Goal: Transaction & Acquisition: Download file/media

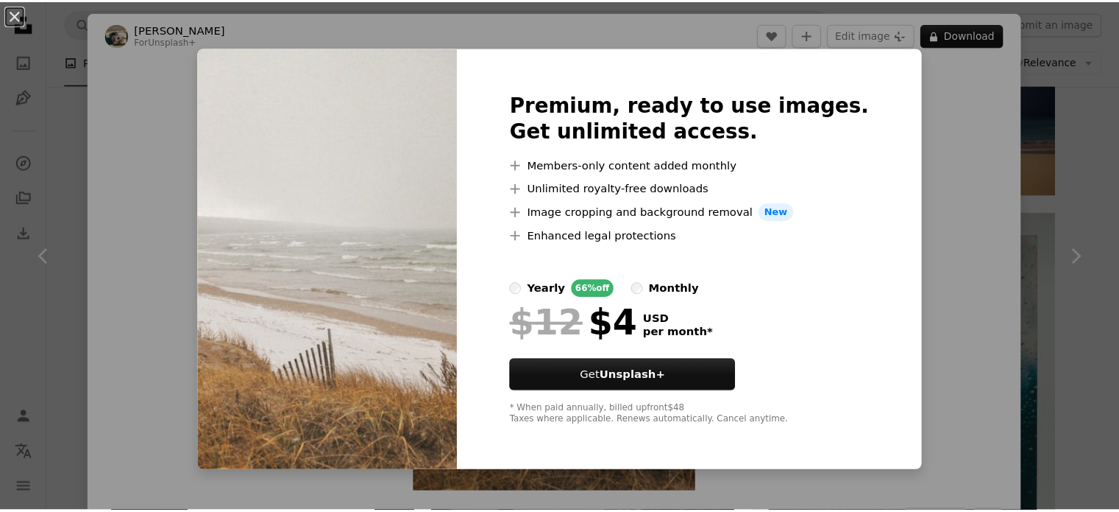
scroll to position [1902, 0]
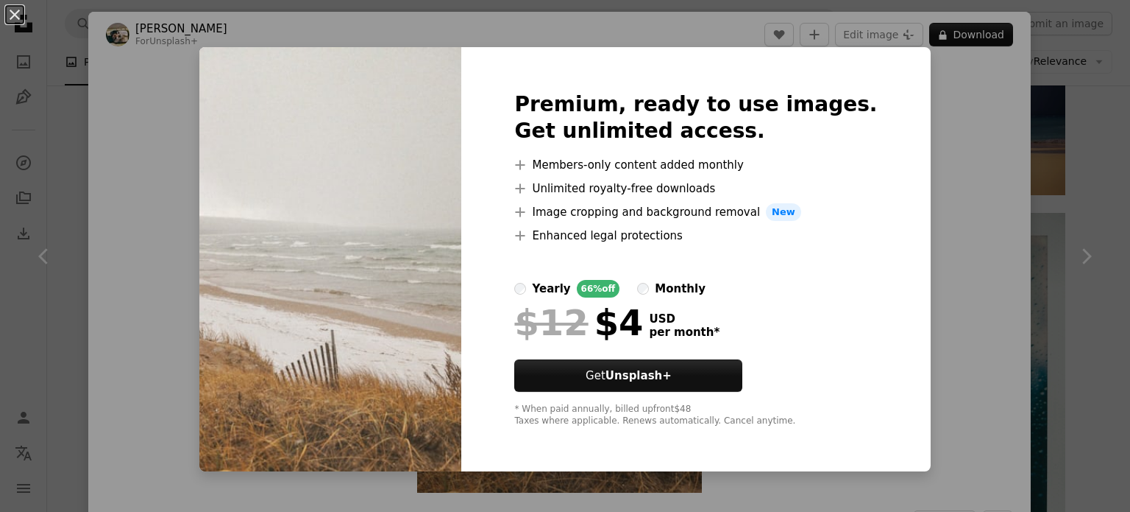
click at [937, 135] on div "An X shape Premium, ready to use images. Get unlimited access. A plus sign Memb…" at bounding box center [565, 256] width 1130 height 512
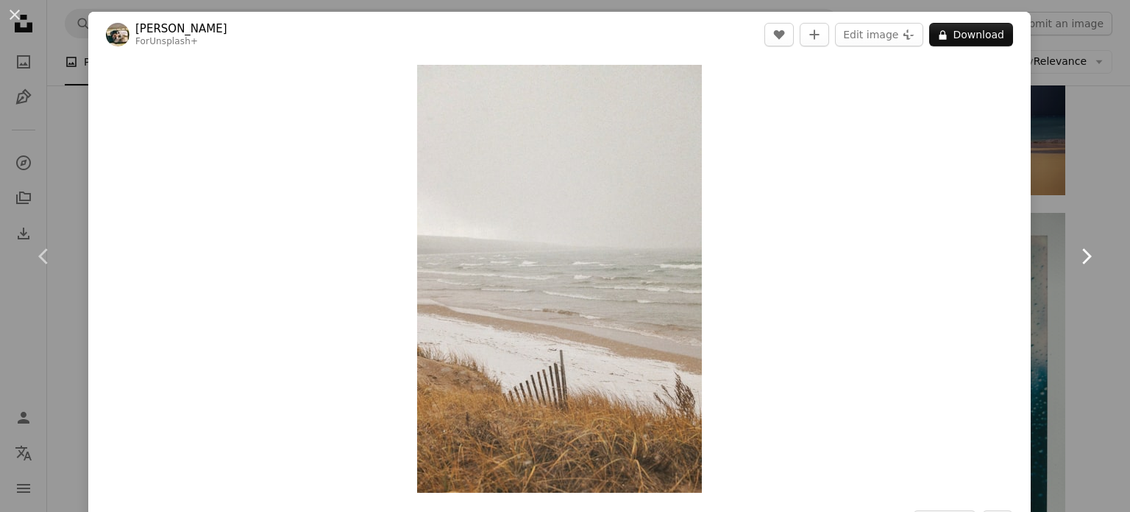
click at [1083, 255] on icon at bounding box center [1088, 255] width 10 height 15
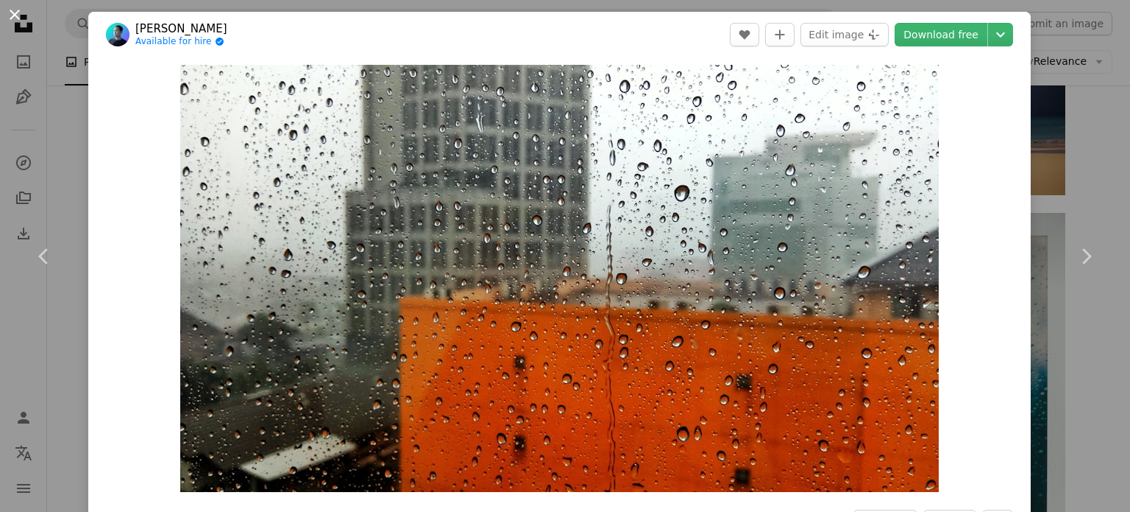
click at [19, 14] on button "An X shape" at bounding box center [15, 15] width 18 height 18
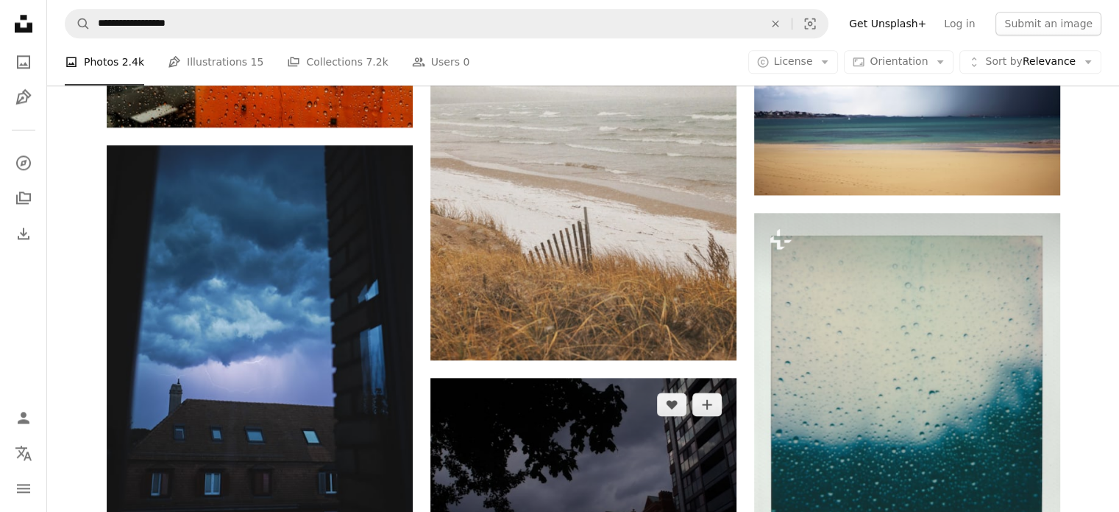
click at [654, 444] on img at bounding box center [584, 493] width 306 height 230
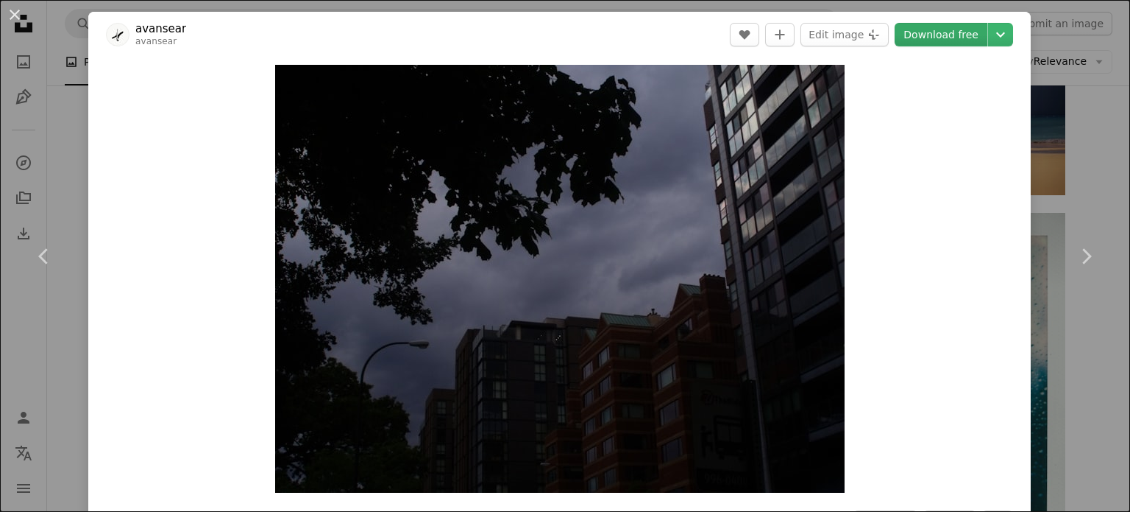
click at [933, 38] on link "Download free" at bounding box center [941, 35] width 93 height 24
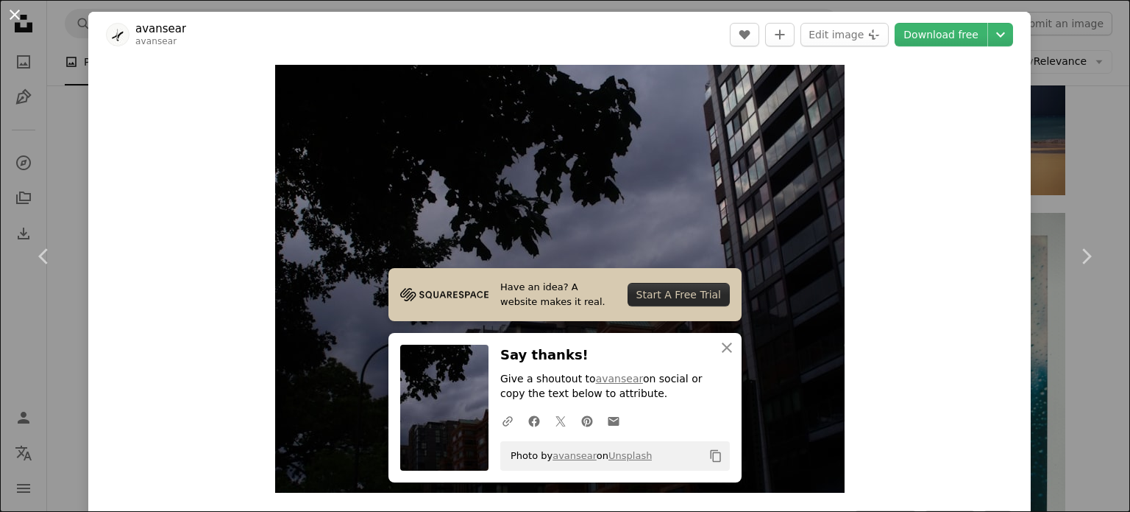
click at [17, 12] on button "An X shape" at bounding box center [15, 15] width 18 height 18
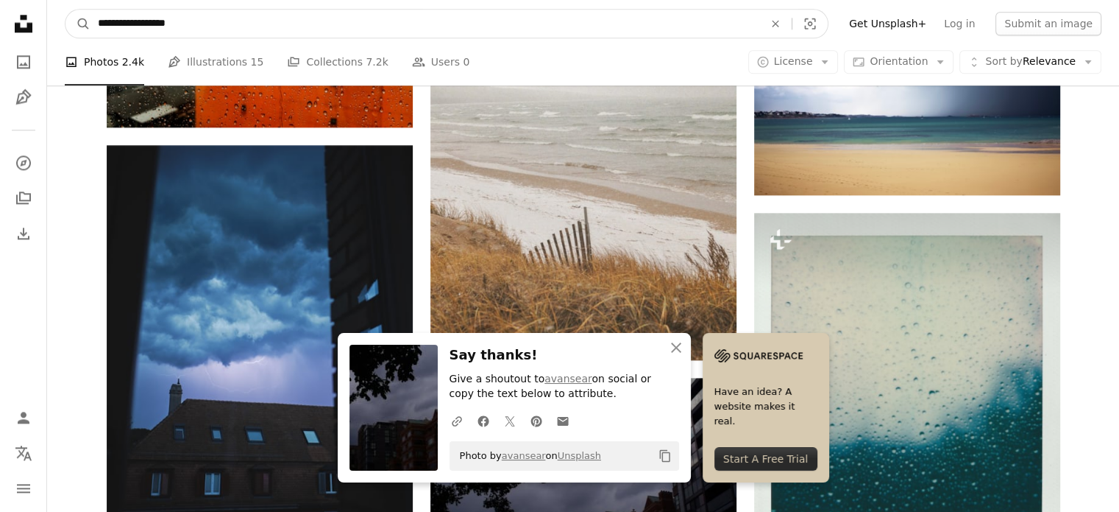
click at [187, 21] on input "**********" at bounding box center [425, 24] width 669 height 28
type input "*"
type input "**********"
click button "A magnifying glass" at bounding box center [78, 24] width 25 height 28
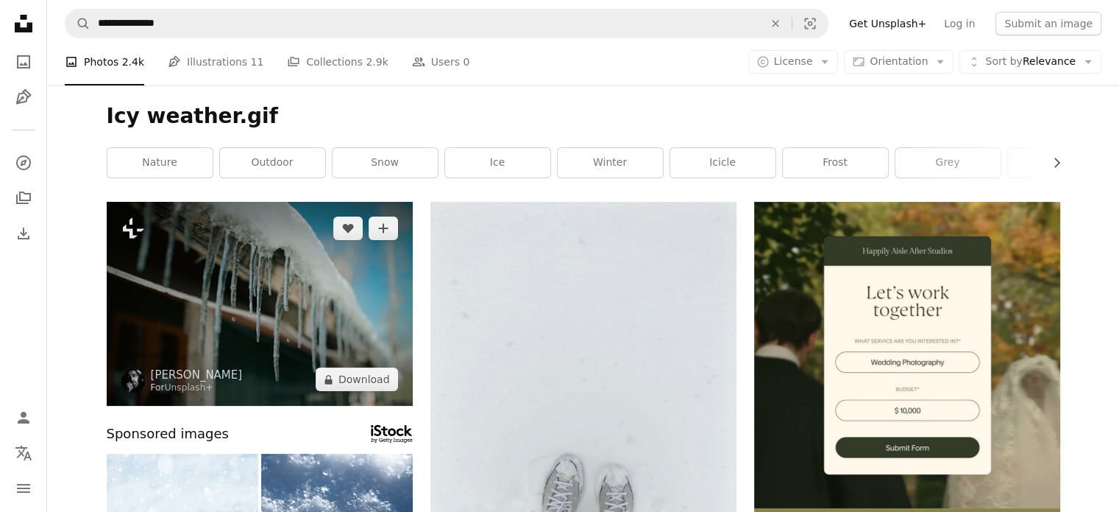
click at [328, 308] on img at bounding box center [260, 304] width 306 height 204
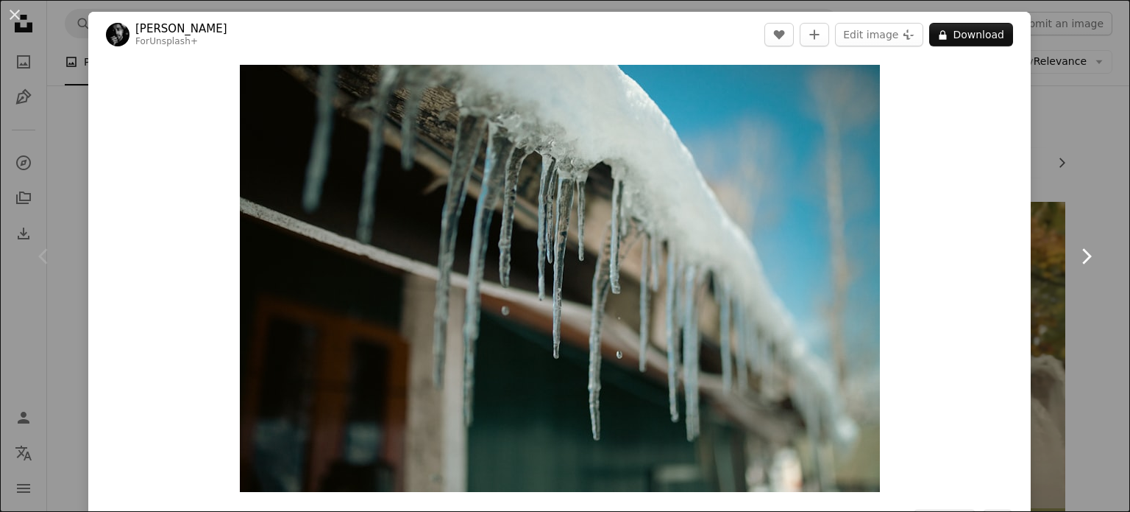
click at [1083, 255] on icon at bounding box center [1088, 255] width 10 height 15
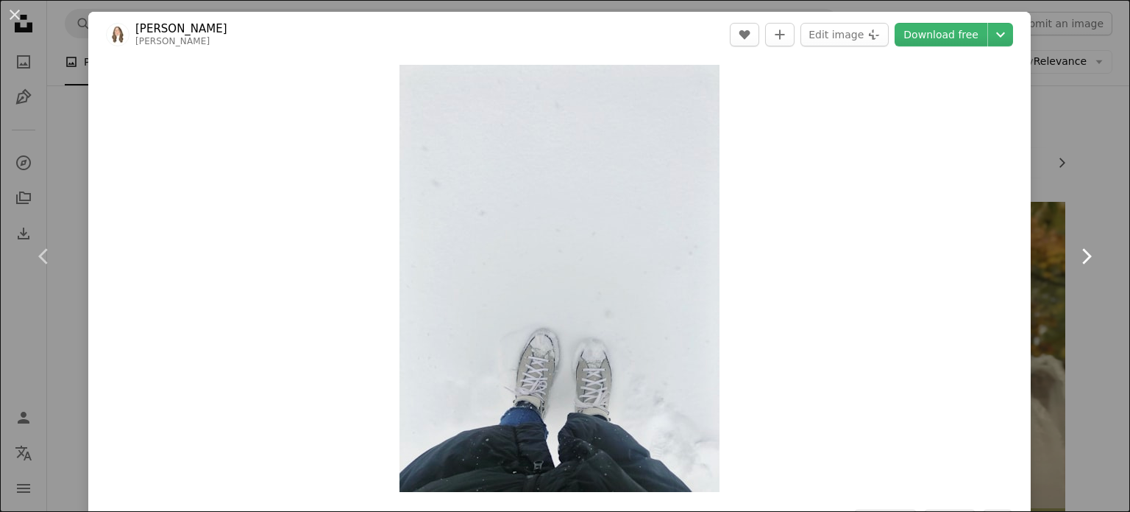
click at [1083, 255] on icon at bounding box center [1088, 255] width 10 height 15
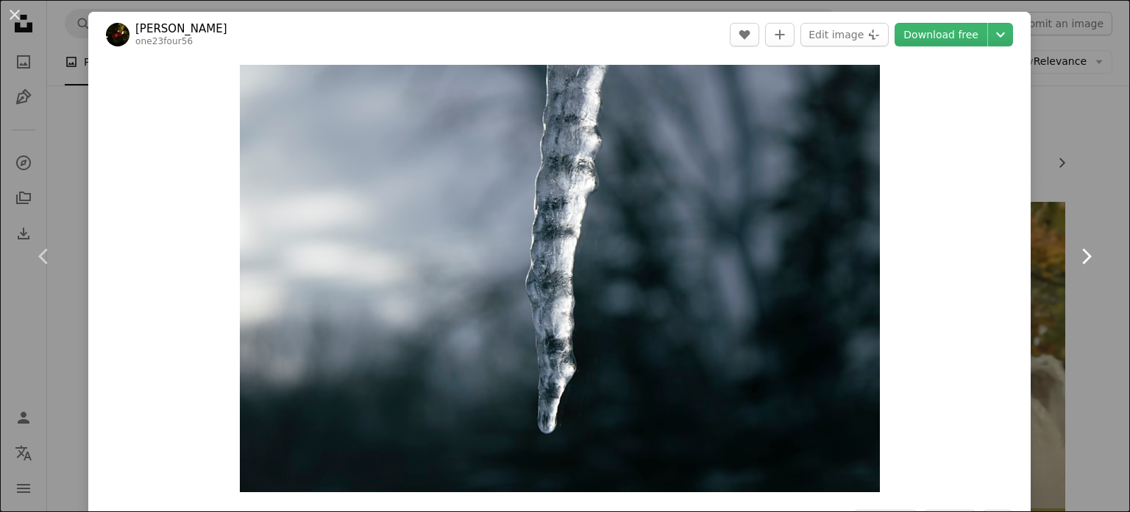
click at [1083, 255] on icon at bounding box center [1088, 255] width 10 height 15
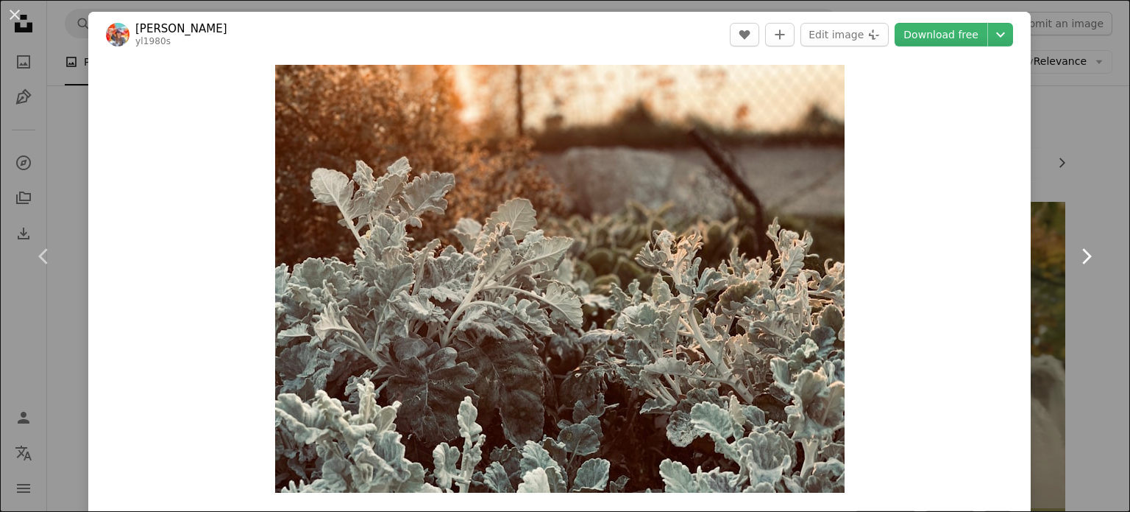
click at [1083, 255] on icon at bounding box center [1088, 255] width 10 height 15
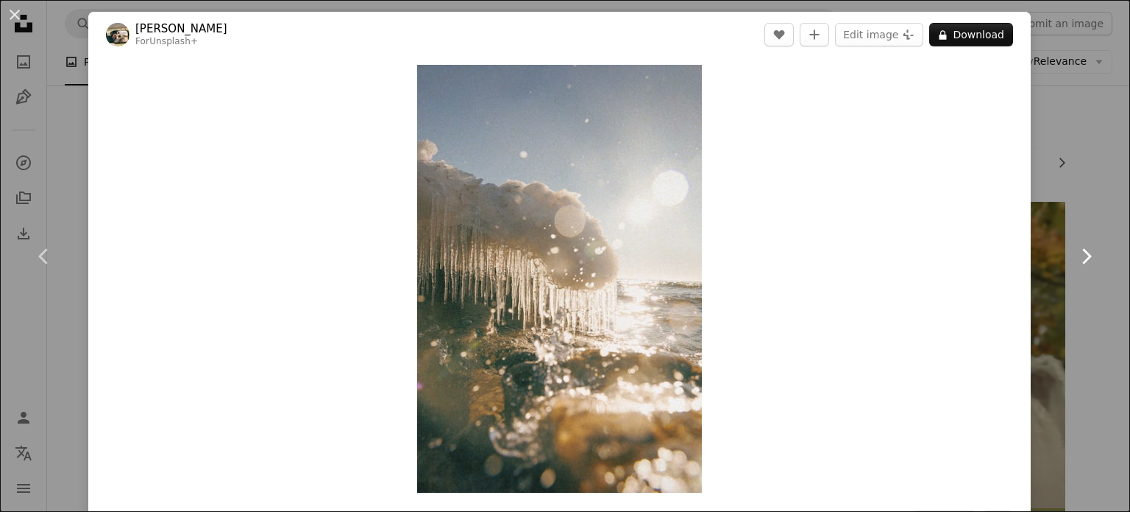
click at [1083, 255] on icon at bounding box center [1088, 255] width 10 height 15
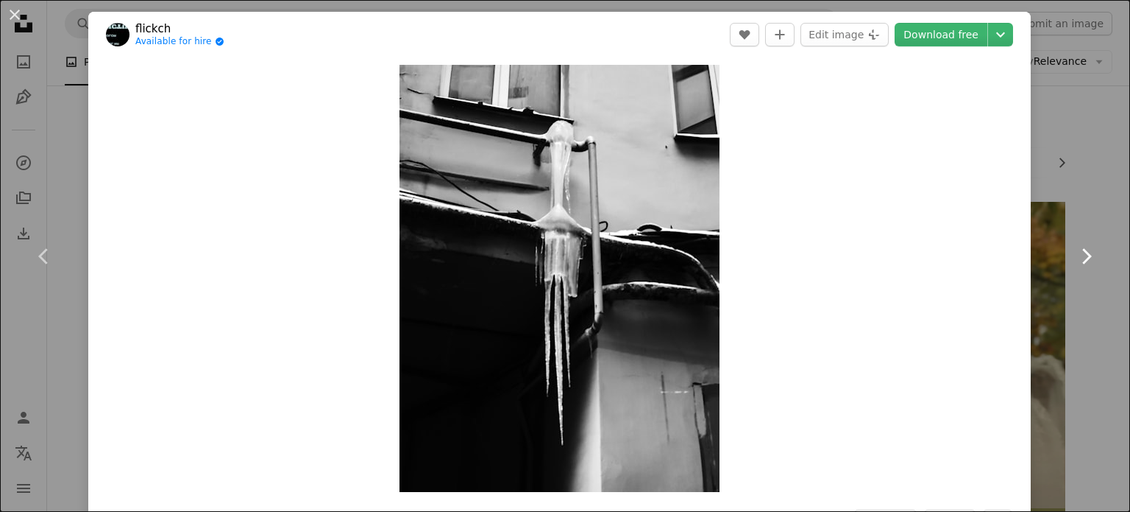
click at [1083, 255] on icon at bounding box center [1088, 255] width 10 height 15
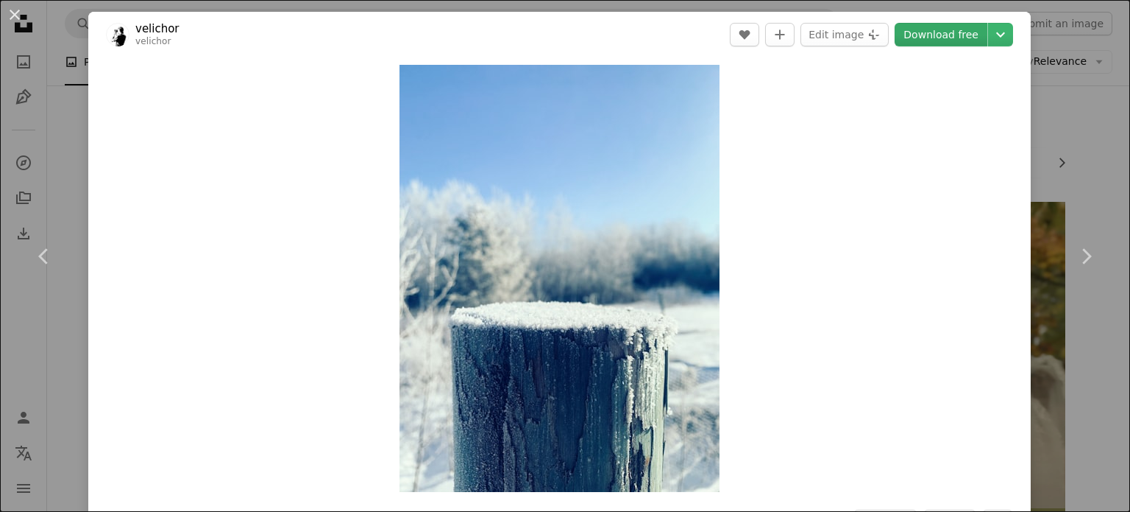
click at [942, 39] on link "Download free" at bounding box center [941, 35] width 93 height 24
